Goal: Obtain resource: Obtain resource

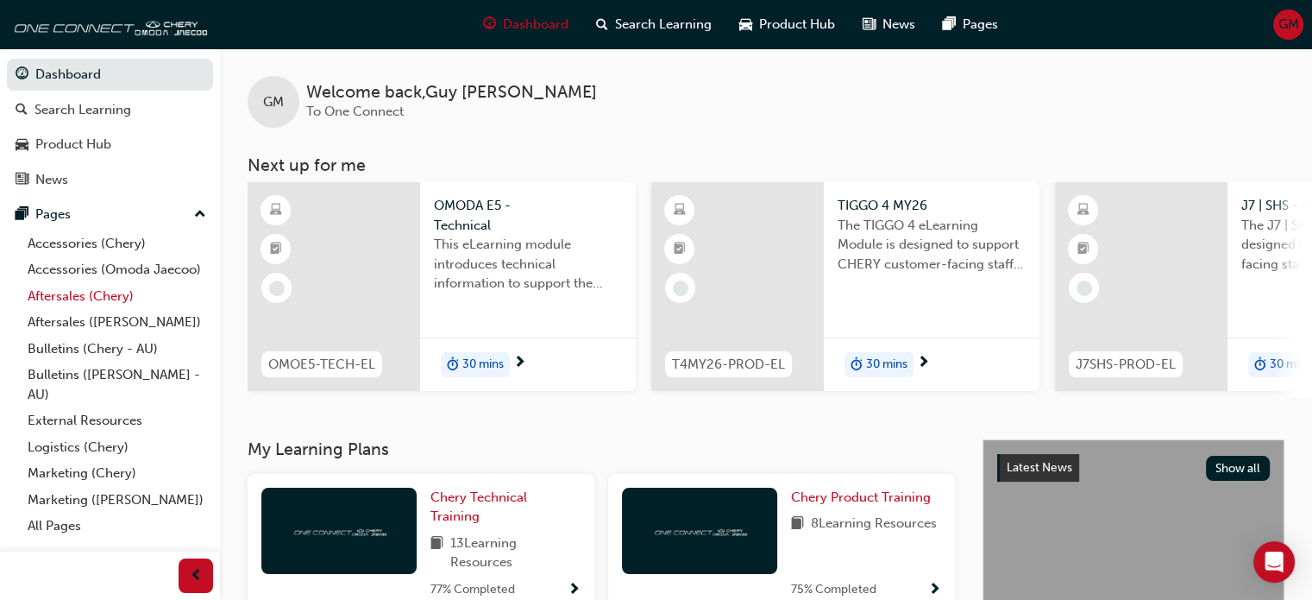
click at [60, 293] on link "Aftersales (Chery)" at bounding box center [117, 296] width 192 height 27
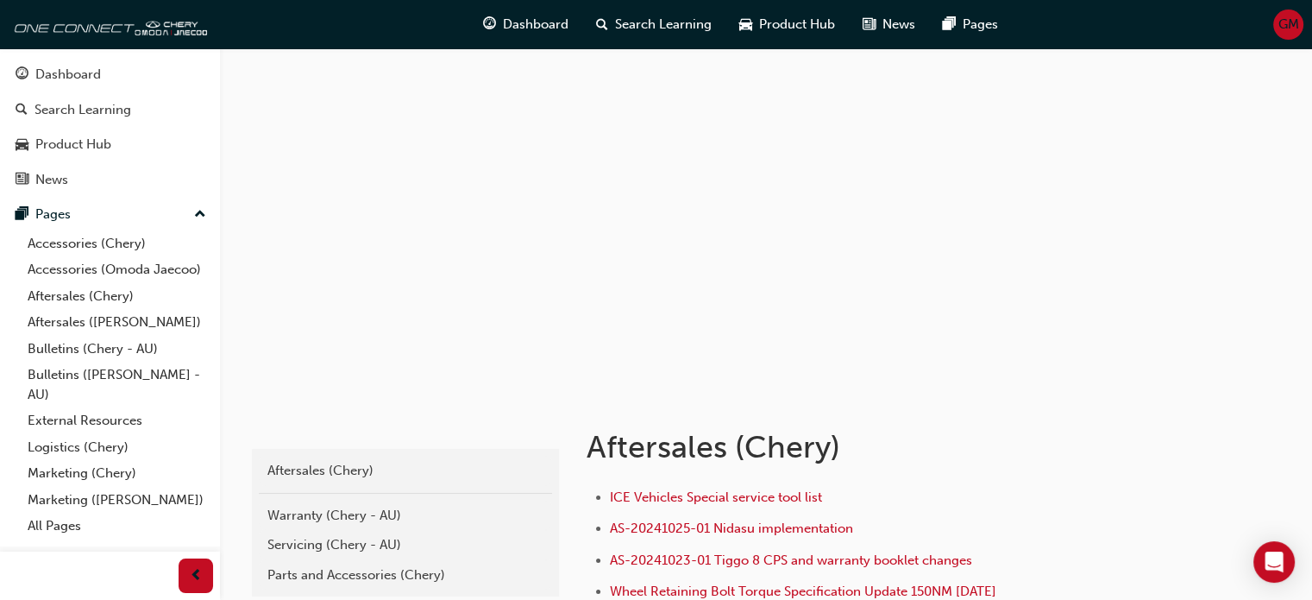
scroll to position [431, 0]
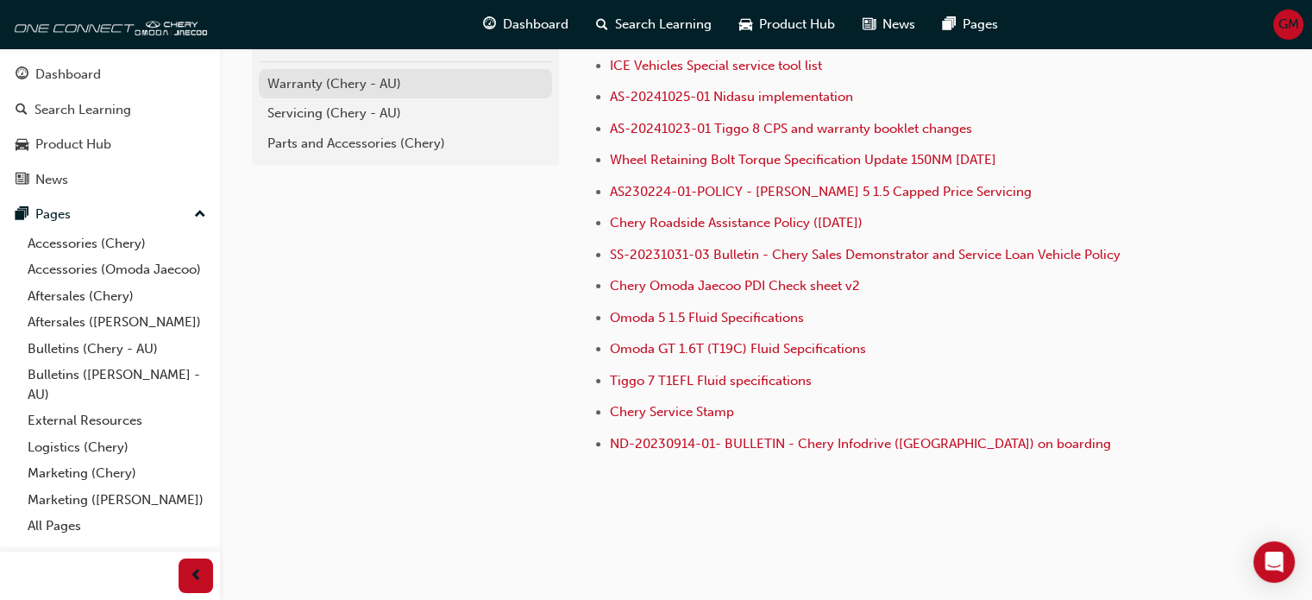
click at [342, 86] on div "Warranty (Chery - AU)" at bounding box center [405, 84] width 276 height 20
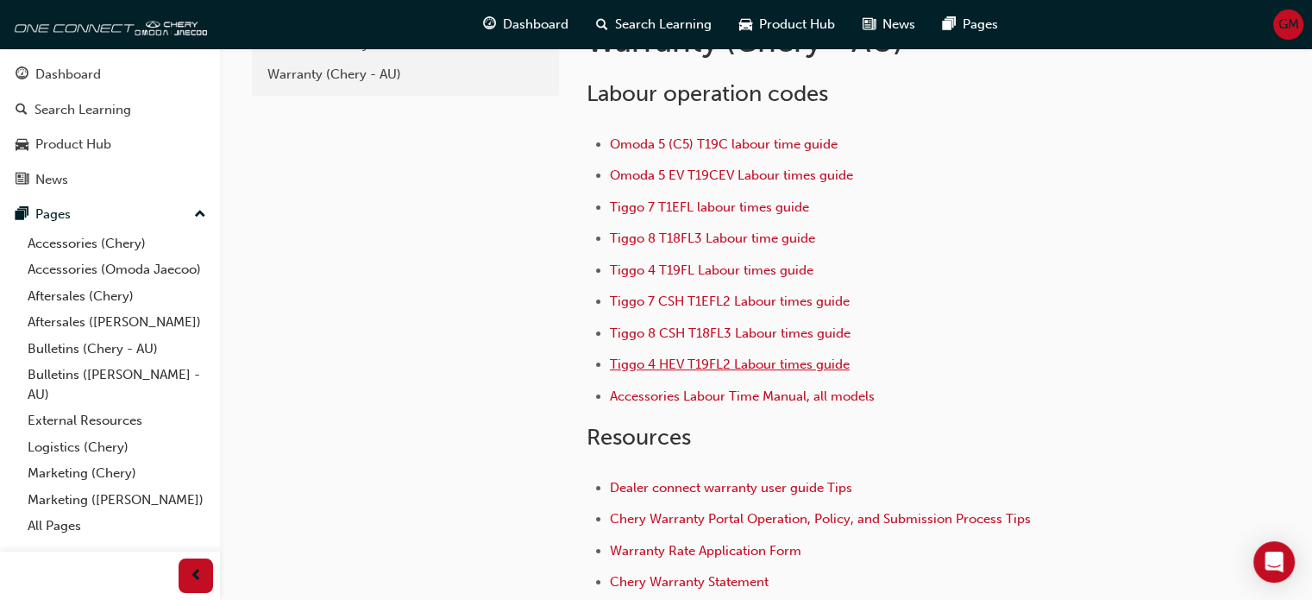
scroll to position [345, 0]
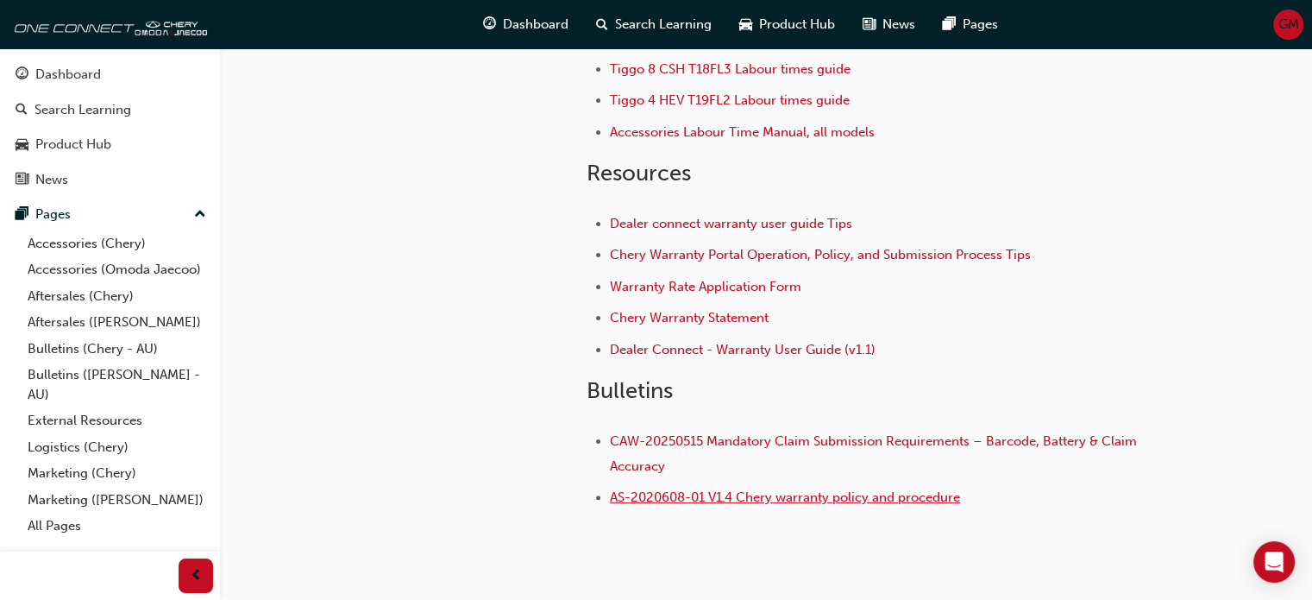
click at [725, 498] on span "AS-2020608-01 V1.4 Chery warranty policy and procedure" at bounding box center [785, 497] width 350 height 16
